Goal: Transaction & Acquisition: Purchase product/service

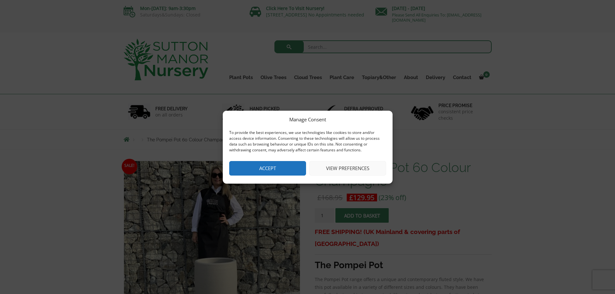
click at [444, 166] on div "Manage Consent To provide the best experiences, we use technologies like cookie…" at bounding box center [307, 147] width 615 height 294
click at [492, 171] on div "Manage Consent To provide the best experiences, we use technologies like cookie…" at bounding box center [307, 147] width 615 height 294
click at [288, 83] on div "Manage Consent To provide the best experiences, we use technologies like cookie…" at bounding box center [307, 147] width 615 height 294
click at [350, 171] on button "View preferences" at bounding box center [347, 168] width 77 height 15
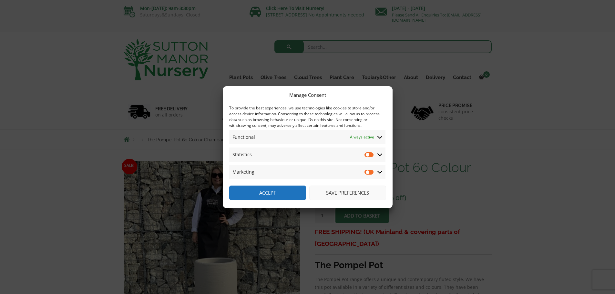
click at [346, 191] on button "Save preferences" at bounding box center [347, 193] width 77 height 15
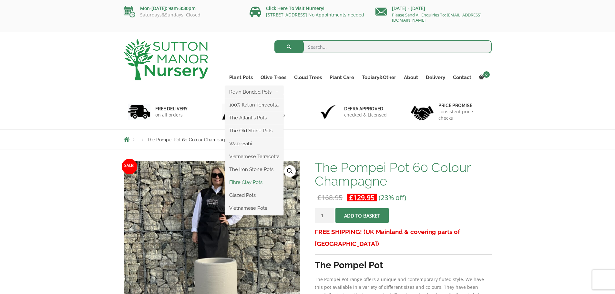
click at [247, 180] on link "Fibre Clay Pots" at bounding box center [254, 182] width 58 height 10
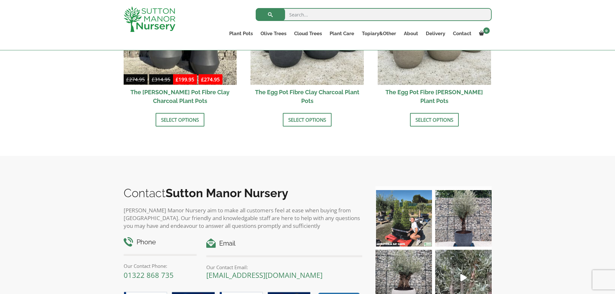
scroll to position [290, 0]
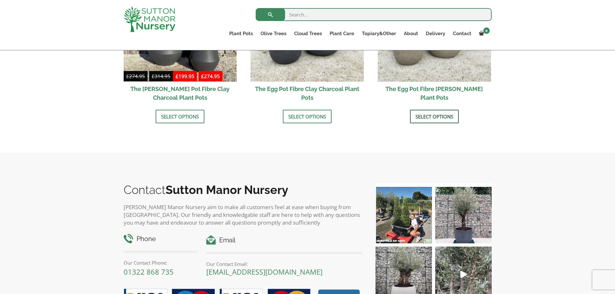
click at [422, 123] on link "Select options" at bounding box center [434, 117] width 49 height 14
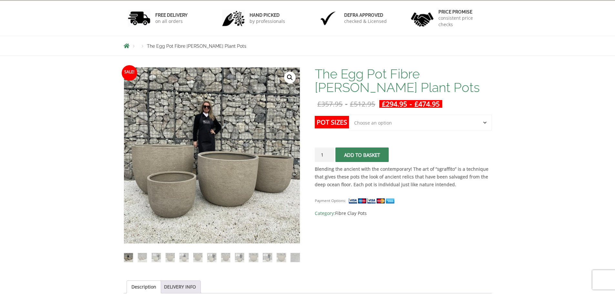
scroll to position [97, 0]
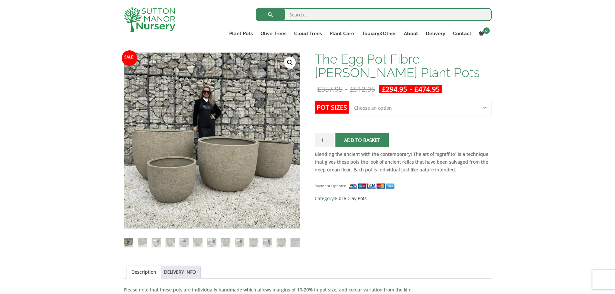
click at [387, 105] on select "Choose an option Click here to buy the 5th To Largest Pot In The Picture Click …" at bounding box center [420, 108] width 142 height 16
